Goal: Transaction & Acquisition: Purchase product/service

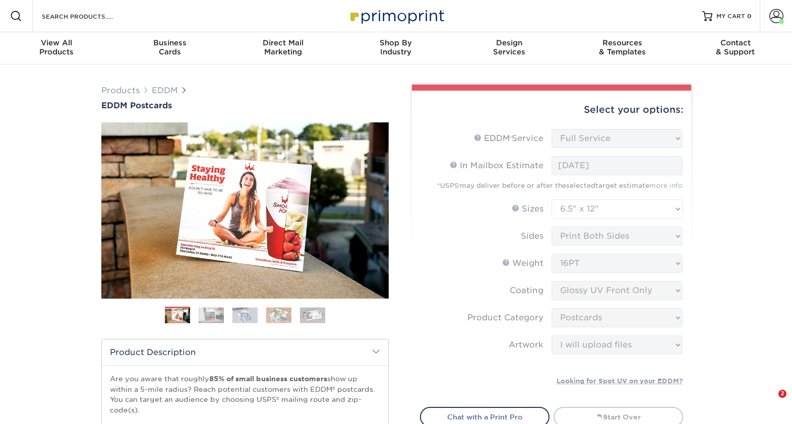
select select "full_service"
select select "6.50x12.00"
select select "9b7272e0-d6c8-4c3c-8e97-d3a1bcdab858"
select select "upload"
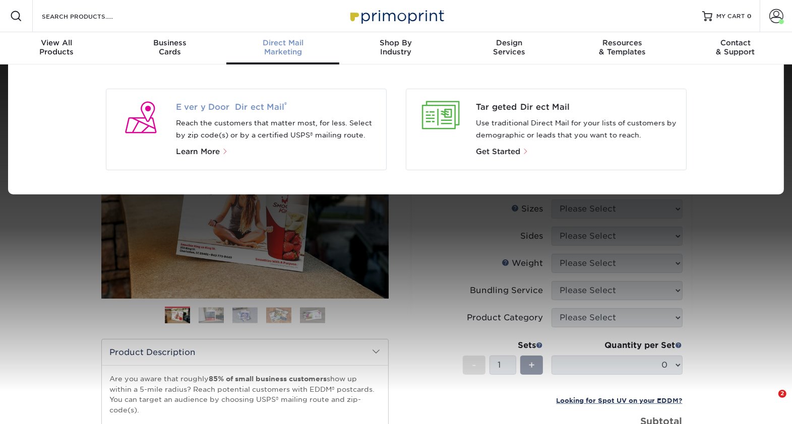
click at [250, 105] on span "Every Door Direct Mail ®" at bounding box center [277, 107] width 202 height 12
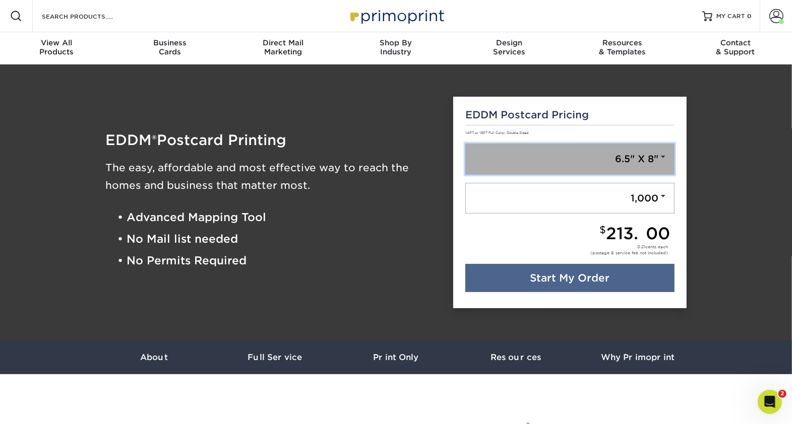
click at [659, 158] on span at bounding box center [663, 156] width 9 height 9
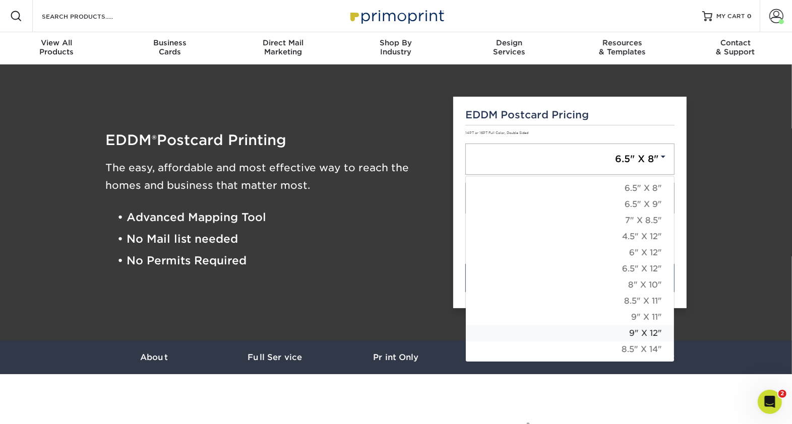
click at [649, 330] on link "9" X 12"" at bounding box center [570, 333] width 208 height 16
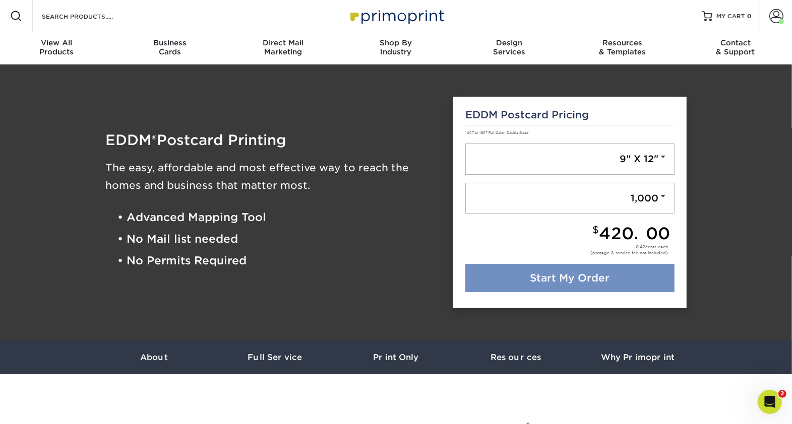
click at [610, 274] on link "Start My Order" at bounding box center [569, 278] width 209 height 28
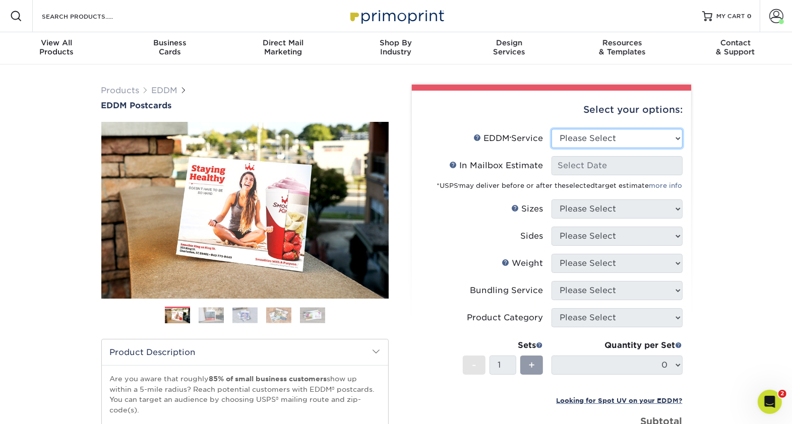
click at [642, 136] on select "Please Select Full Service Print Only" at bounding box center [616, 138] width 131 height 19
select select "full_service"
click at [551, 129] on select "Please Select Full Service Print Only" at bounding box center [616, 138] width 131 height 19
select select "-1"
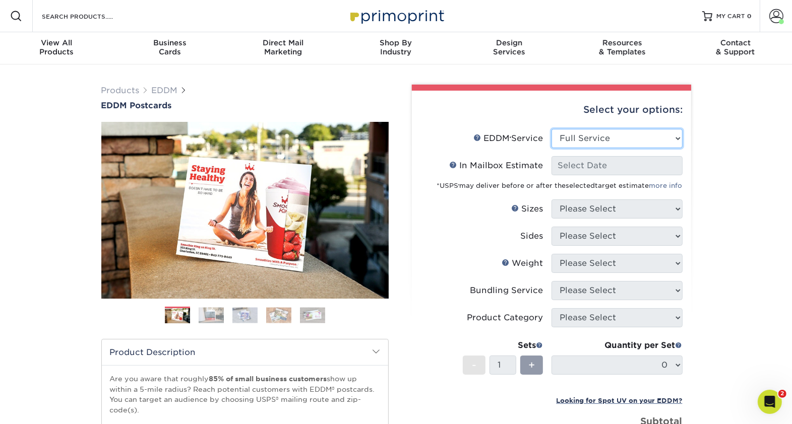
select select "-1"
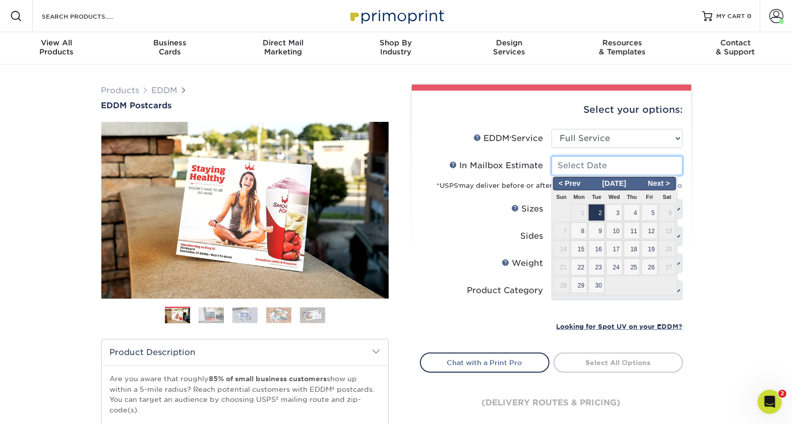
click at [624, 170] on input "In Mailbox Estimate Help In Mailbox Estimate" at bounding box center [616, 165] width 131 height 19
click at [651, 243] on span "19" at bounding box center [649, 248] width 17 height 17
type input "[DATE]"
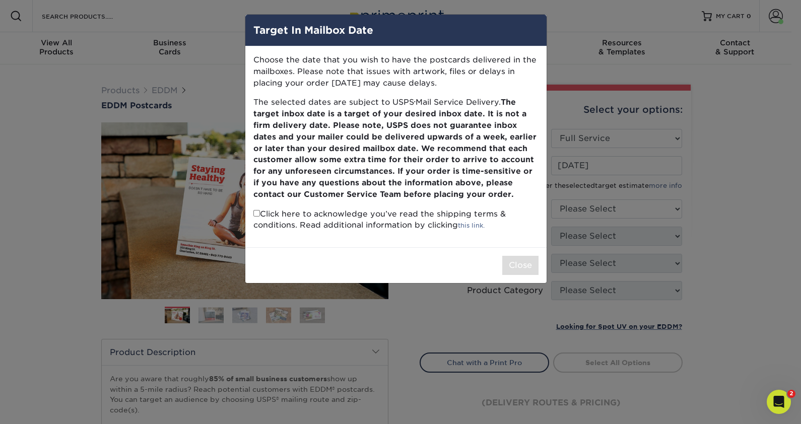
click at [257, 213] on input "checkbox" at bounding box center [256, 213] width 7 height 7
checkbox input "true"
click at [521, 265] on button "Close" at bounding box center [520, 265] width 36 height 19
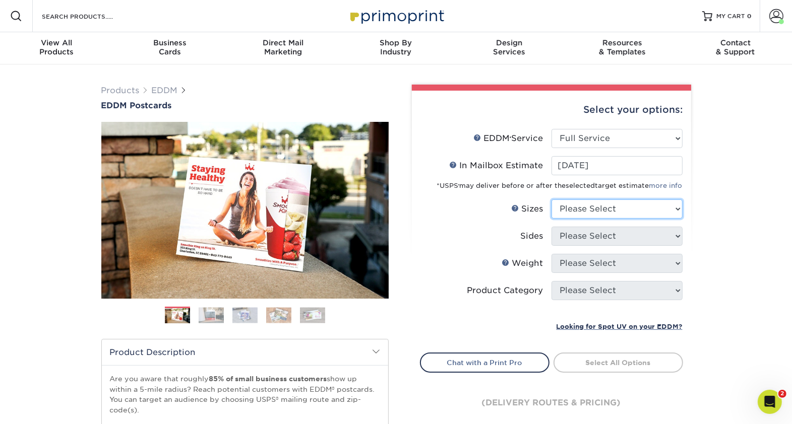
click at [679, 207] on select "Please Select 4.5" x 12" 6" x 12" 6.5" x 8" 6.5" x 9" 6.5" x 12" 7" x 8.5" 8" x…" at bounding box center [616, 209] width 131 height 19
select select "9.00x12.00"
click at [551, 200] on select "Please Select 4.5" x 12" 6" x 12" 6.5" x 8" 6.5" x 9" 6.5" x 12" 7" x 8.5" 8" x…" at bounding box center [616, 209] width 131 height 19
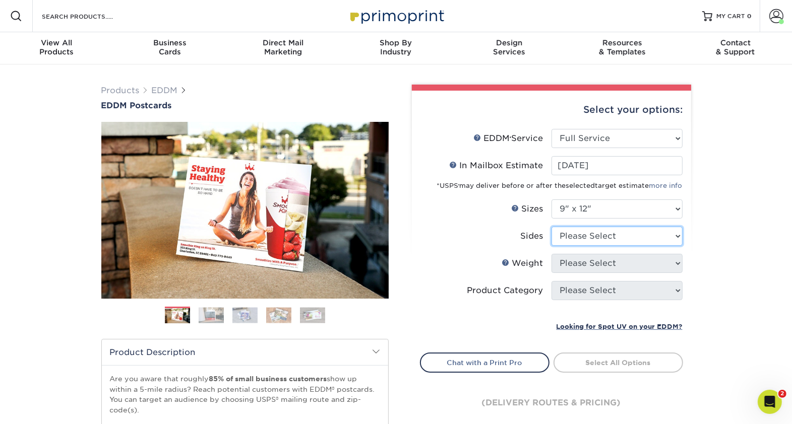
click at [663, 230] on select "Please Select Print Both Sides Print Front Only" at bounding box center [616, 236] width 131 height 19
select select "13abbda7-1d64-4f25-8bb2-c179b224825d"
click at [551, 227] on select "Please Select Print Both Sides Print Front Only" at bounding box center [616, 236] width 131 height 19
click at [640, 260] on select "Please Select 16PT 14PT" at bounding box center [616, 263] width 131 height 19
select select "16PT"
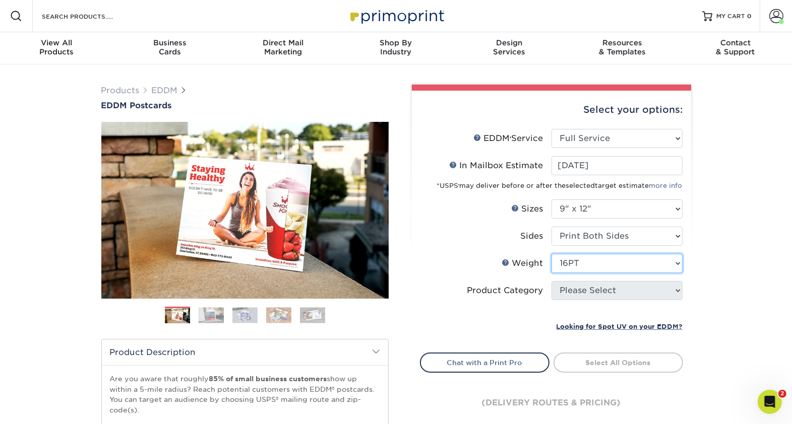
click at [551, 254] on select "Please Select 16PT 14PT" at bounding box center [616, 263] width 131 height 19
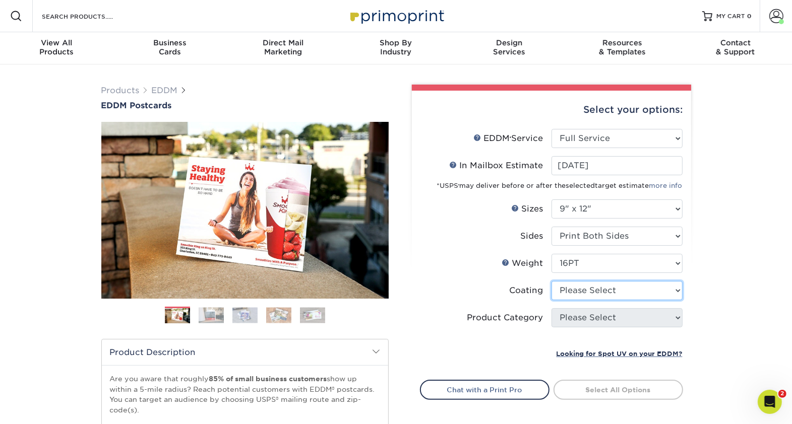
click at [642, 291] on select at bounding box center [616, 290] width 131 height 19
select select "1e8116af-acfc-44b1-83dc-8181aa338834"
click at [551, 281] on select at bounding box center [616, 290] width 131 height 19
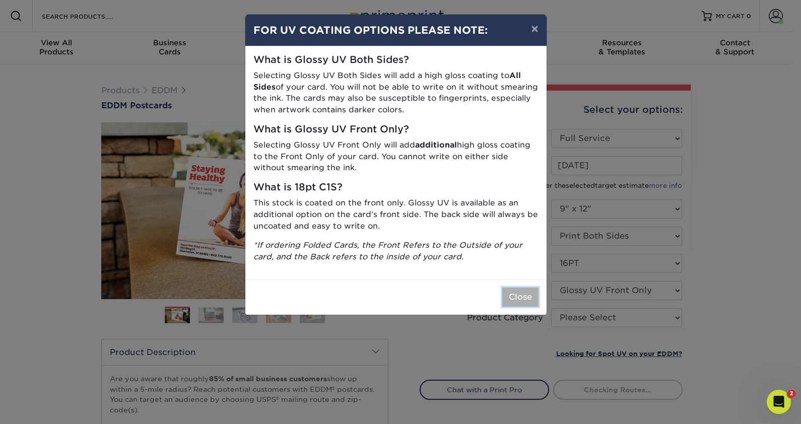
click at [527, 301] on button "Close" at bounding box center [520, 297] width 36 height 19
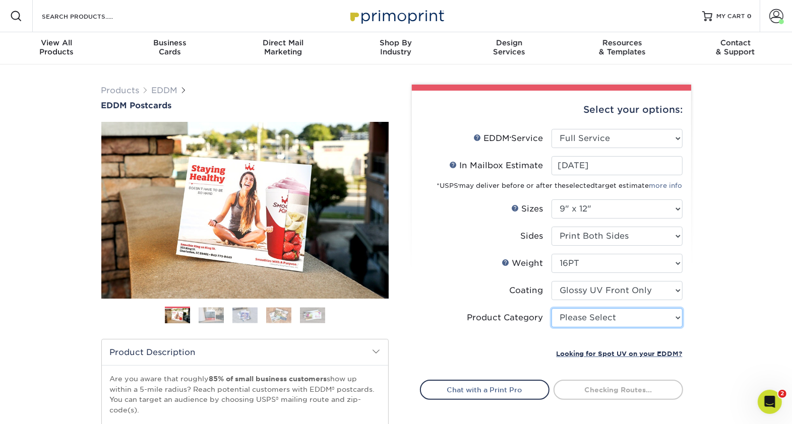
click at [648, 313] on select "Please Select Sell Sheets" at bounding box center [616, 317] width 131 height 19
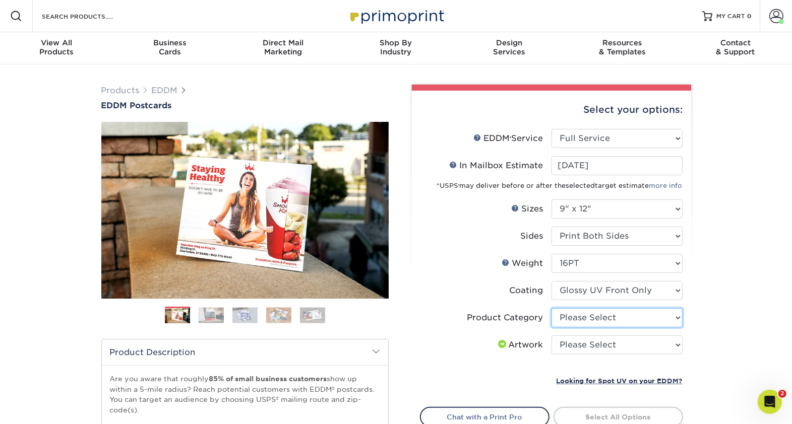
select select "eddd4a87-9082-47bb-843b-3bca55f6c842"
click at [551, 308] on select "Please Select Sell Sheets" at bounding box center [616, 317] width 131 height 19
click at [608, 347] on select "Please Select I will upload files I need a design - $150" at bounding box center [616, 345] width 131 height 19
select select "upload"
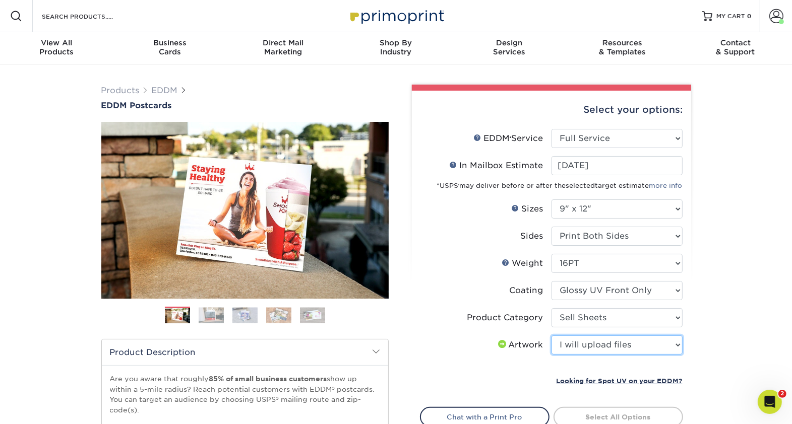
click at [551, 336] on select "Please Select I will upload files I need a design - $150" at bounding box center [616, 345] width 131 height 19
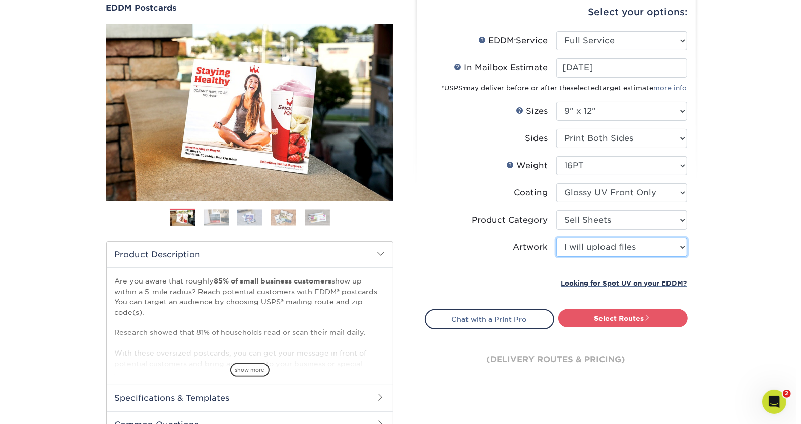
scroll to position [99, 0]
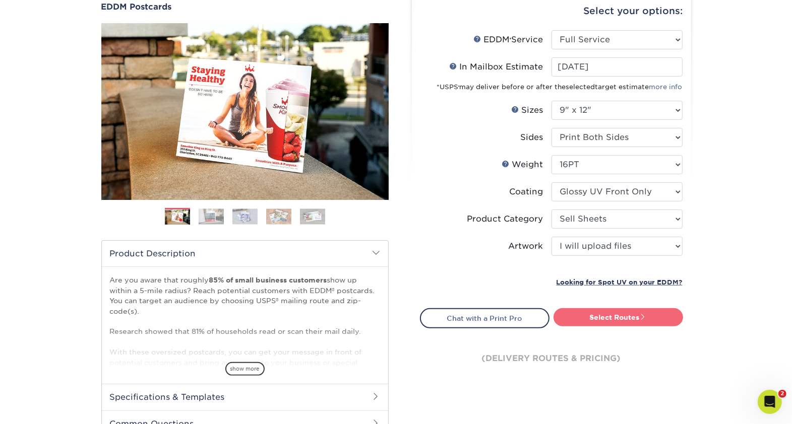
click at [638, 312] on link "Select Routes" at bounding box center [617, 317] width 129 height 18
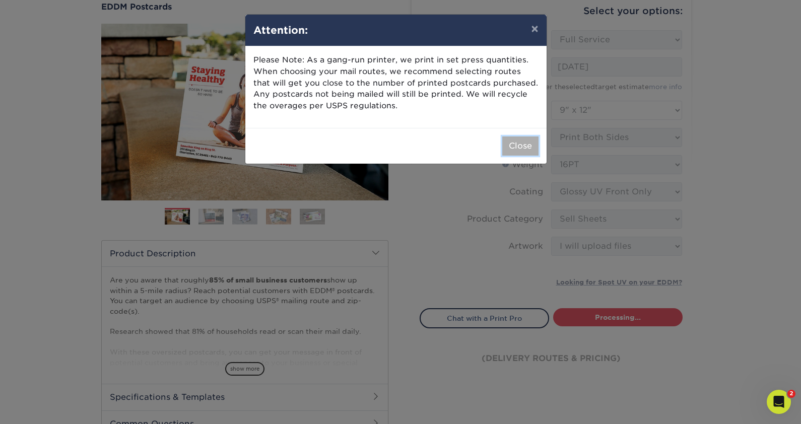
click at [515, 142] on button "Close" at bounding box center [520, 146] width 36 height 19
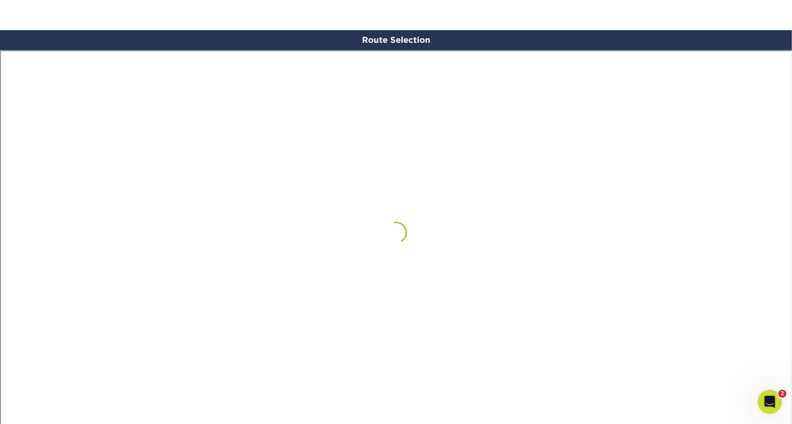
scroll to position [586, 0]
